Goal: Transaction & Acquisition: Purchase product/service

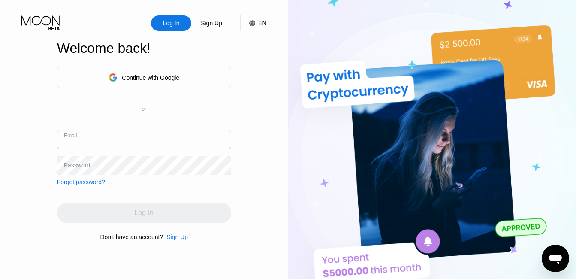
click at [122, 135] on input "text" at bounding box center [144, 139] width 174 height 19
click at [141, 76] on div "Continue with Google" at bounding box center [151, 77] width 58 height 7
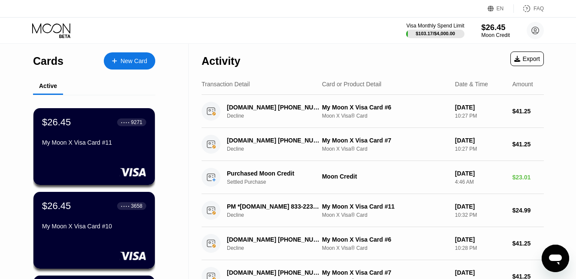
click at [491, 32] on div "$26.45" at bounding box center [496, 27] width 29 height 9
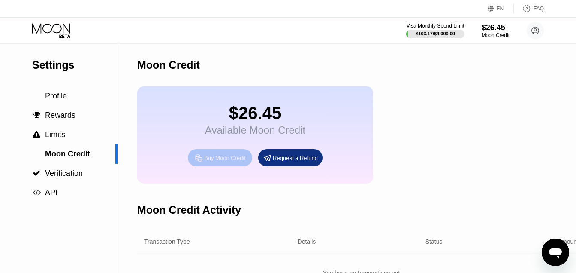
click at [218, 161] on div "Buy Moon Credit" at bounding box center [225, 157] width 42 height 7
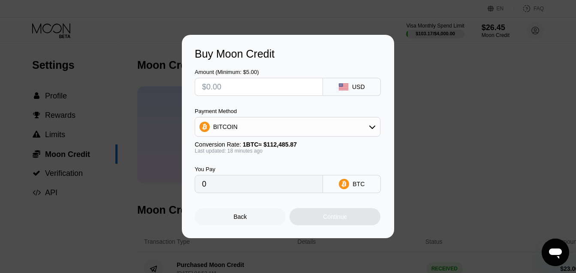
click at [220, 79] on input "text" at bounding box center [259, 86] width 114 height 17
type input "$1"
type input "0.00000890"
type input "$10"
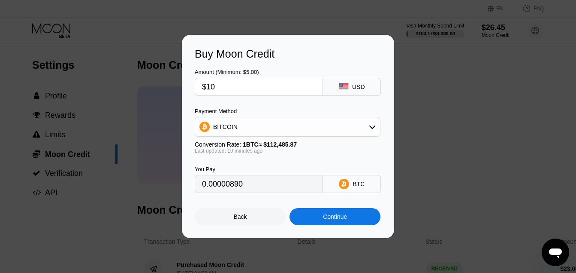
type input "0.00008896"
type input "$10"
click at [318, 220] on div "Continue" at bounding box center [335, 216] width 91 height 17
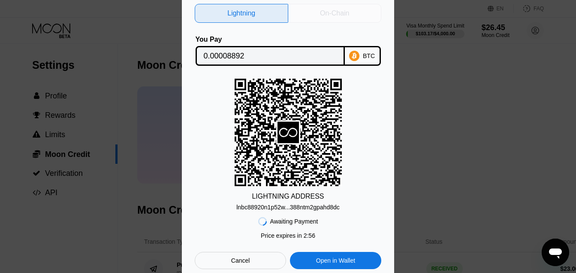
click at [324, 15] on div "On-Chain" at bounding box center [334, 13] width 29 height 9
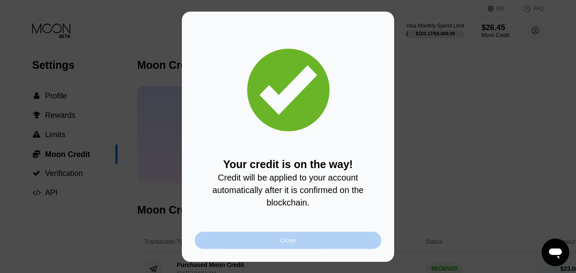
click at [359, 238] on div "Close" at bounding box center [288, 239] width 187 height 17
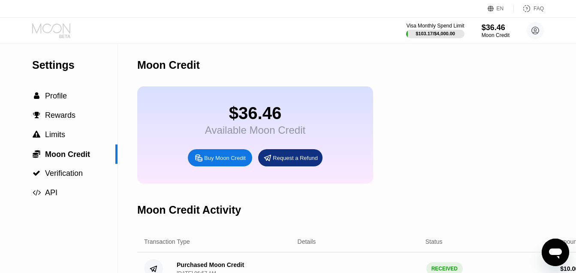
click at [63, 27] on icon at bounding box center [52, 30] width 40 height 15
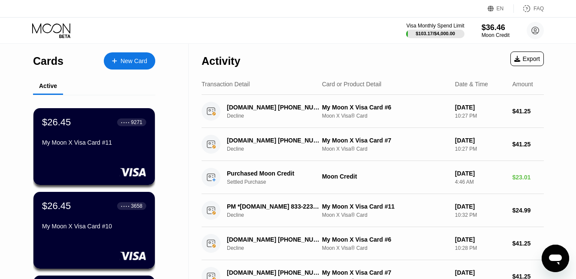
click at [129, 58] on div "New Card" at bounding box center [134, 61] width 27 height 7
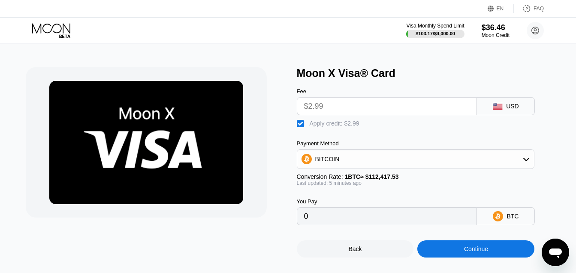
click at [455, 257] on div "Continue" at bounding box center [476, 248] width 117 height 17
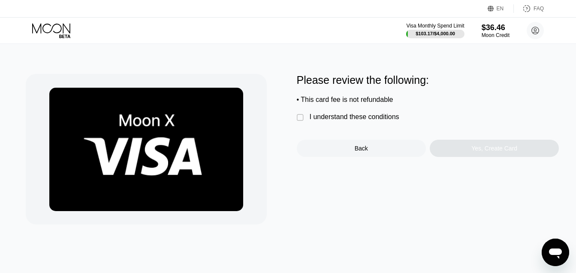
click at [299, 119] on div "" at bounding box center [301, 117] width 9 height 9
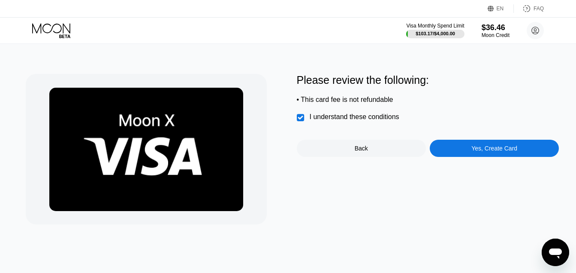
click at [469, 153] on div "Yes, Create Card" at bounding box center [494, 147] width 129 height 17
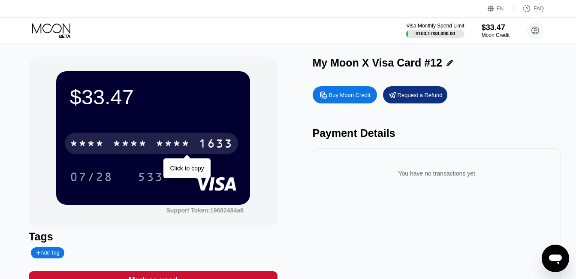
click at [228, 147] on div "1633" at bounding box center [216, 145] width 34 height 14
